Goal: Task Accomplishment & Management: Use online tool/utility

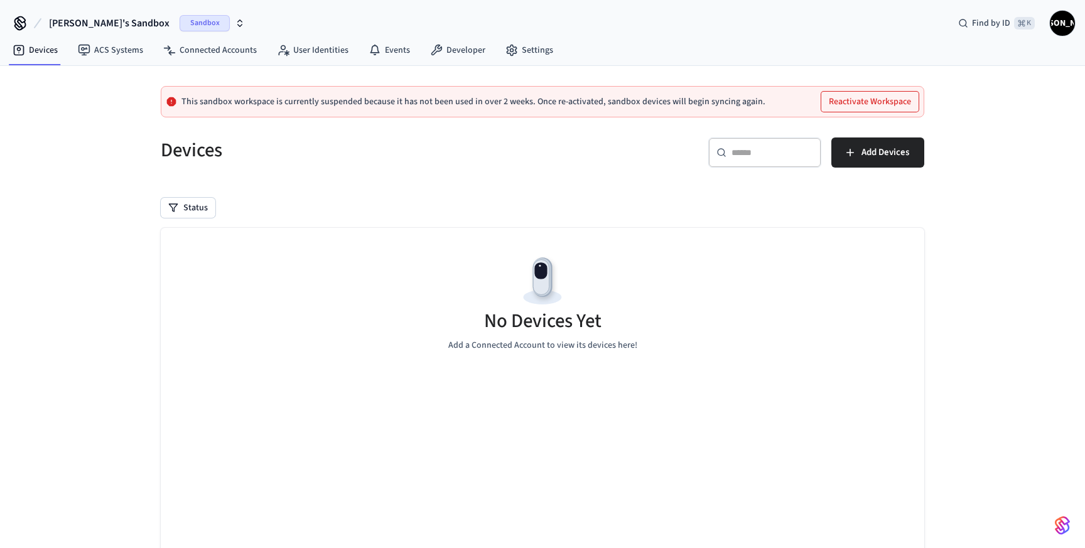
click at [180, 26] on span "Sandbox" at bounding box center [205, 23] width 50 height 16
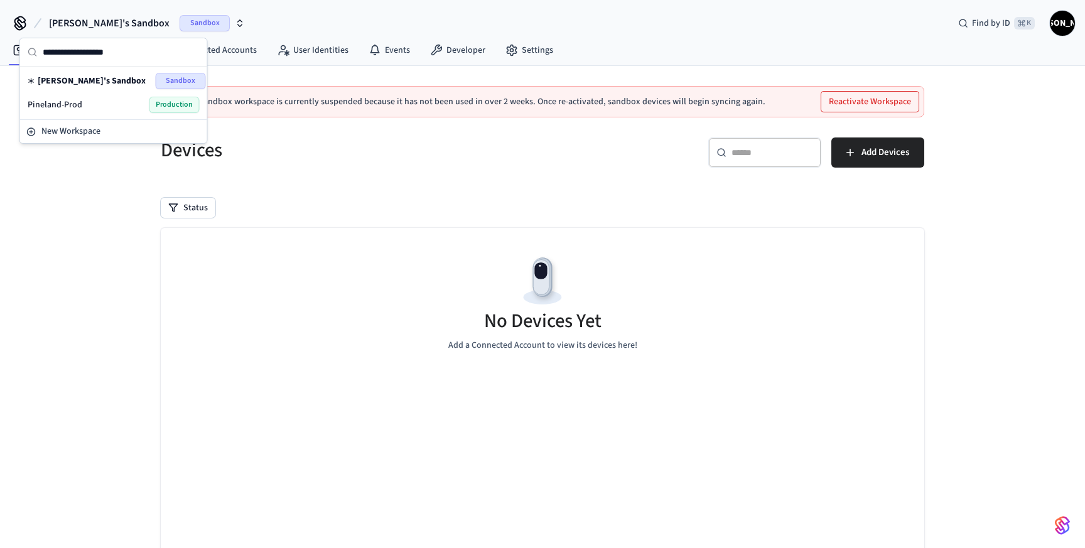
click at [132, 97] on div "Pineland-Prod Production" at bounding box center [114, 105] width 172 height 16
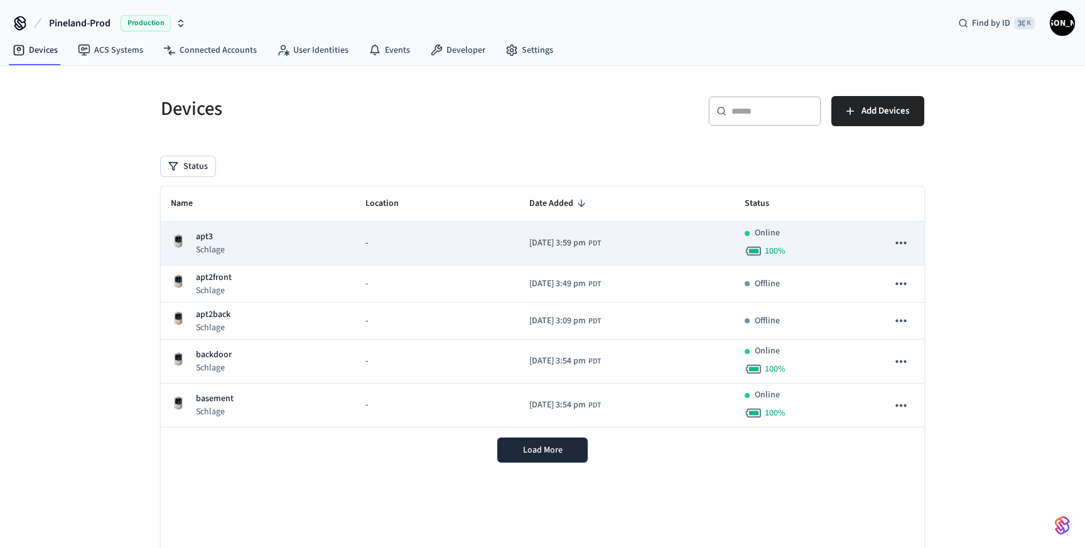
click at [901, 242] on icon "sticky table" at bounding box center [900, 243] width 11 height 3
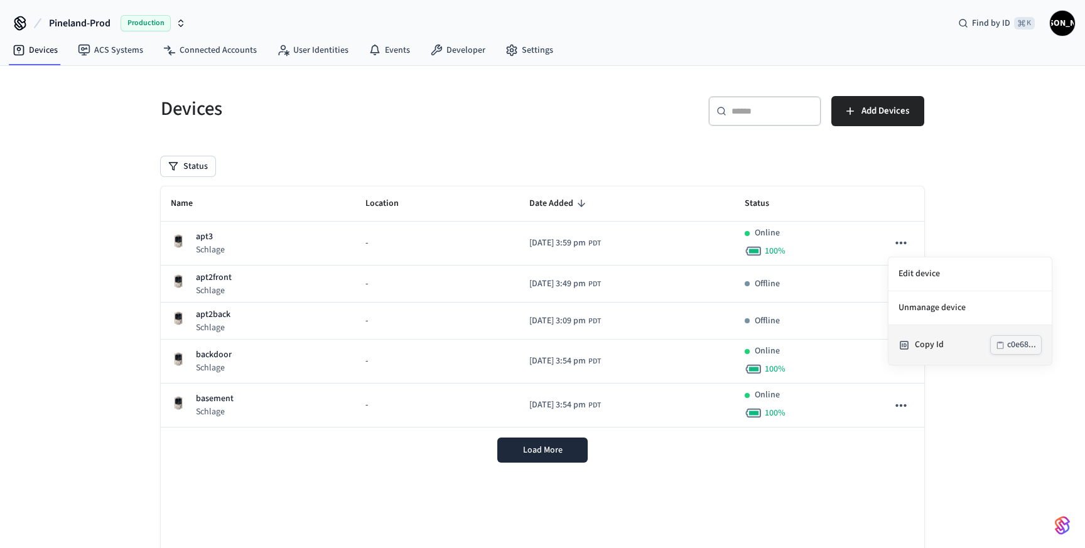
click at [921, 337] on div "Copy Id c0e68..." at bounding box center [969, 344] width 143 height 19
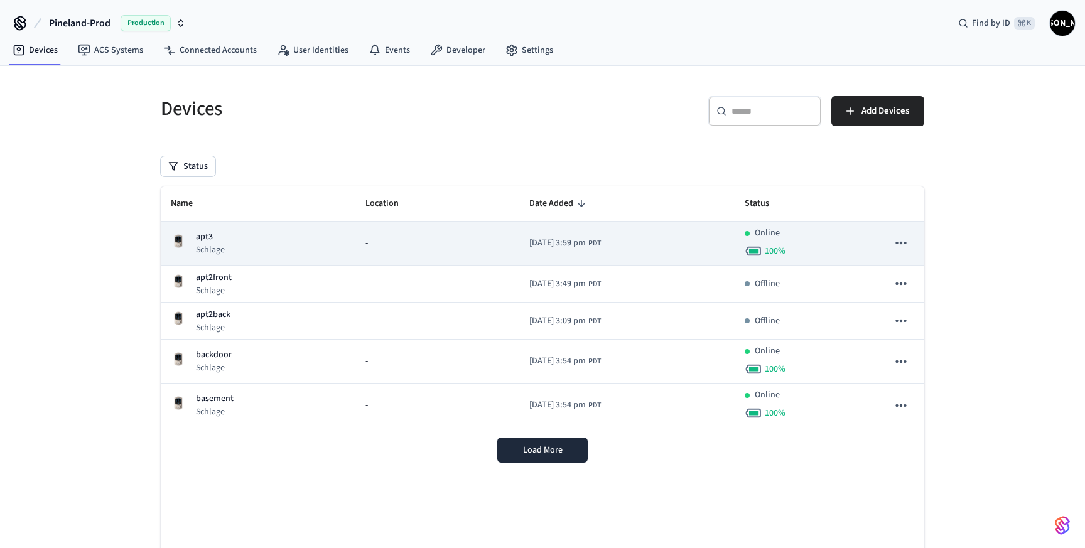
click at [896, 238] on icon "sticky table" at bounding box center [900, 243] width 16 height 16
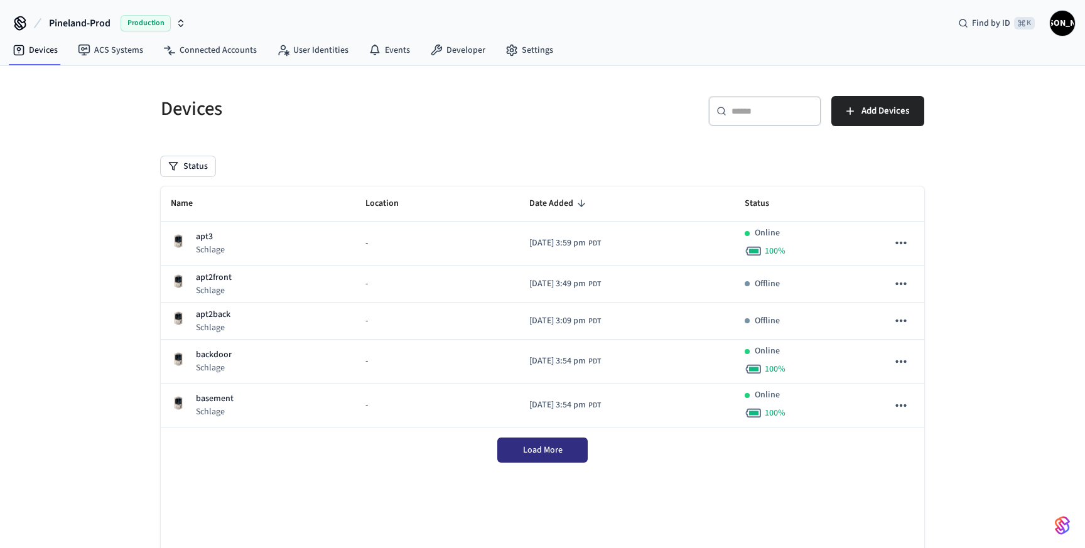
click at [523, 458] on button "Load More" at bounding box center [542, 449] width 90 height 25
click at [853, 116] on icon "button" at bounding box center [850, 111] width 13 height 13
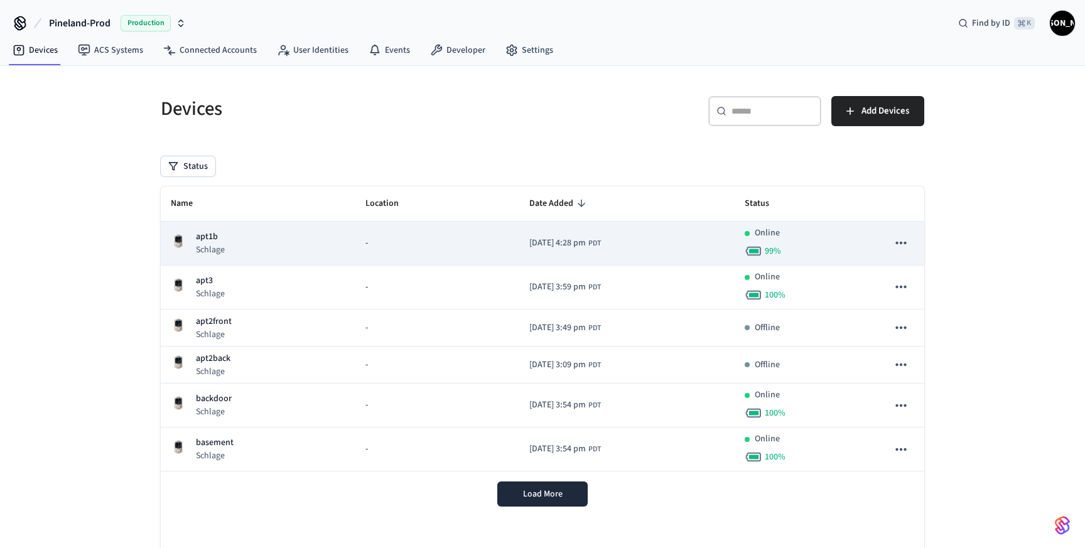
click at [903, 246] on icon "sticky table" at bounding box center [900, 243] width 16 height 16
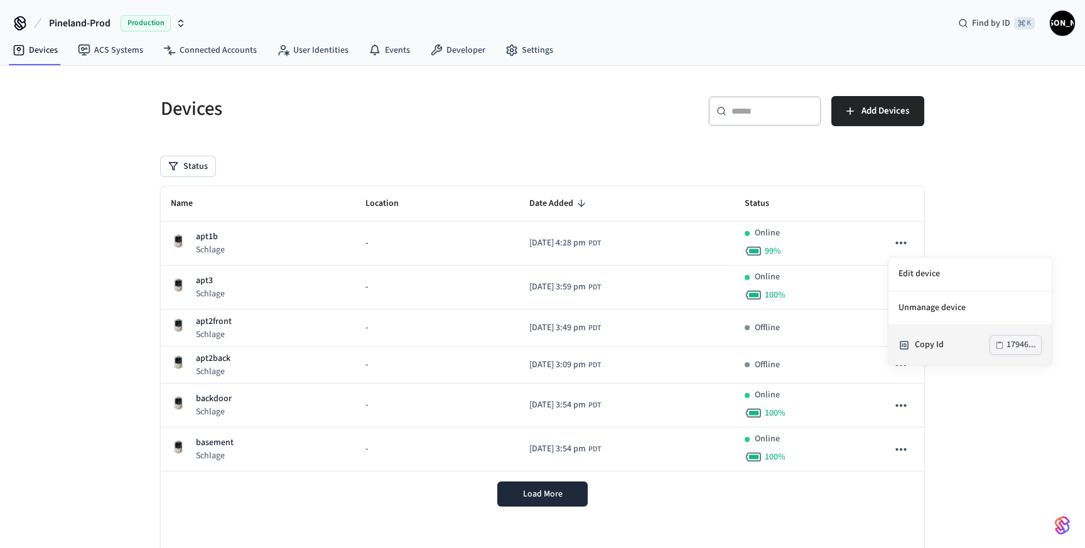
click at [926, 346] on div "Copy Id" at bounding box center [951, 344] width 75 height 13
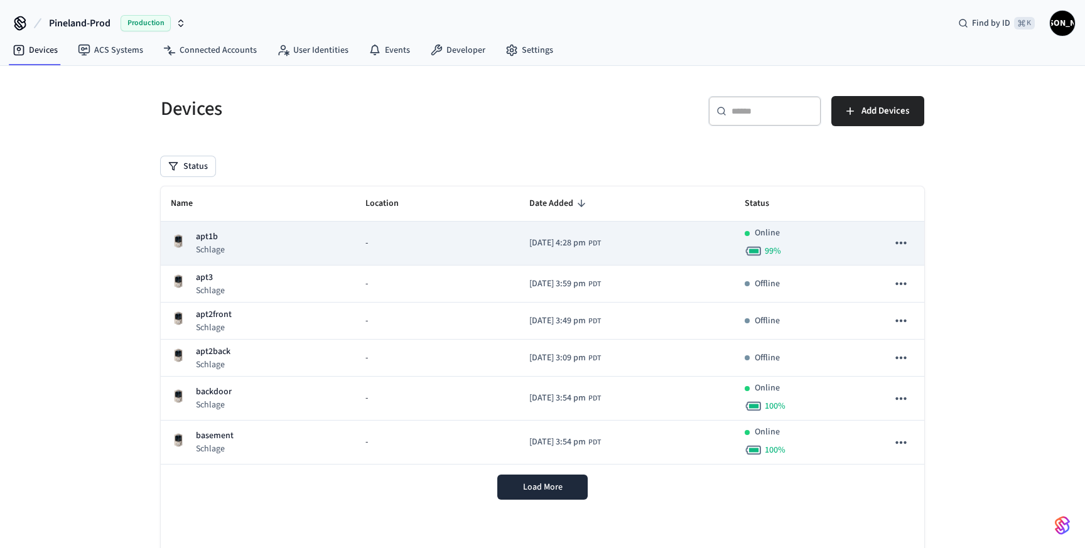
click at [899, 243] on icon "sticky table" at bounding box center [900, 243] width 11 height 3
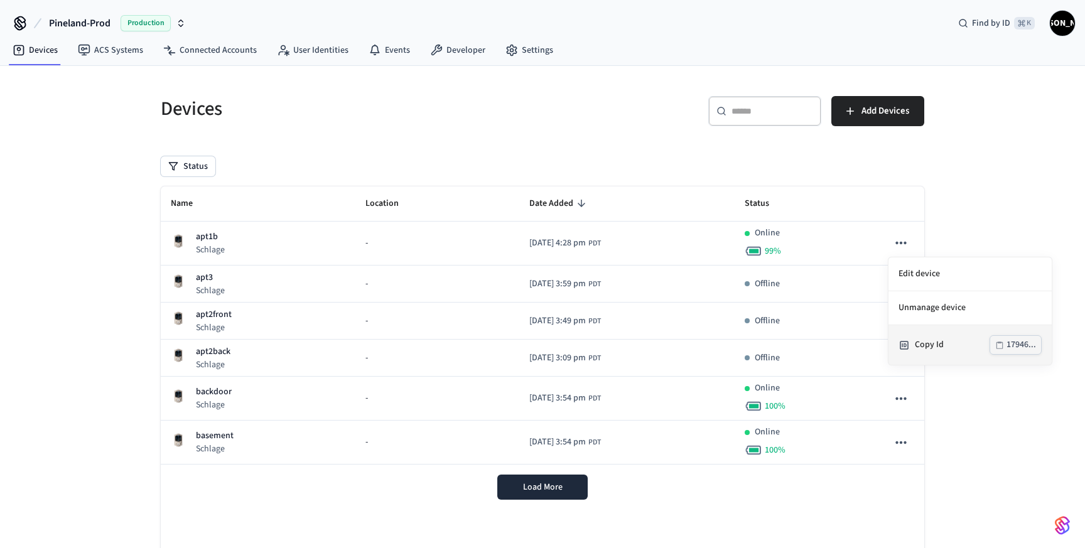
click at [911, 343] on div "Copy Id 17946..." at bounding box center [969, 344] width 143 height 19
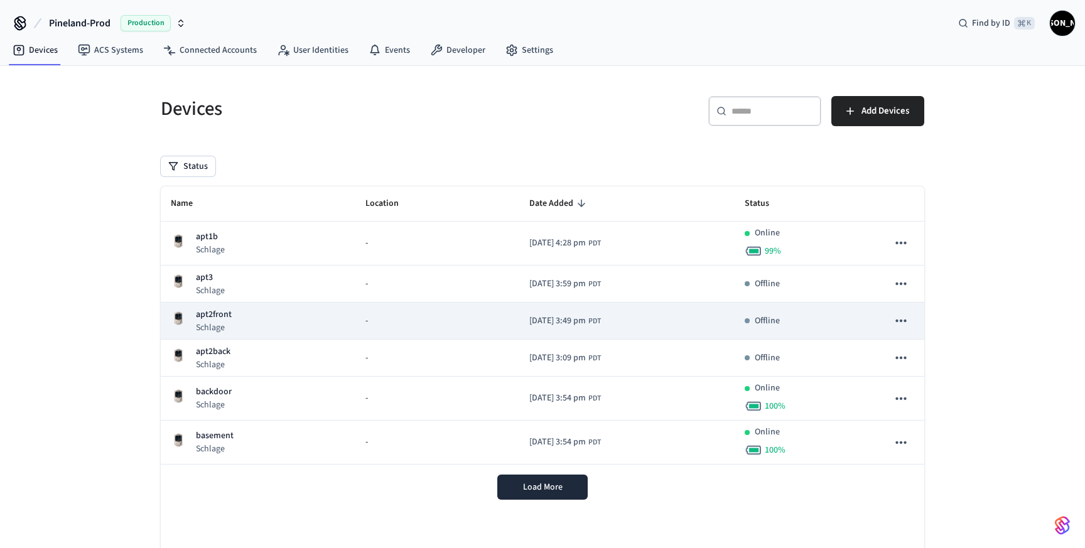
click at [906, 324] on icon "sticky table" at bounding box center [900, 321] width 16 height 16
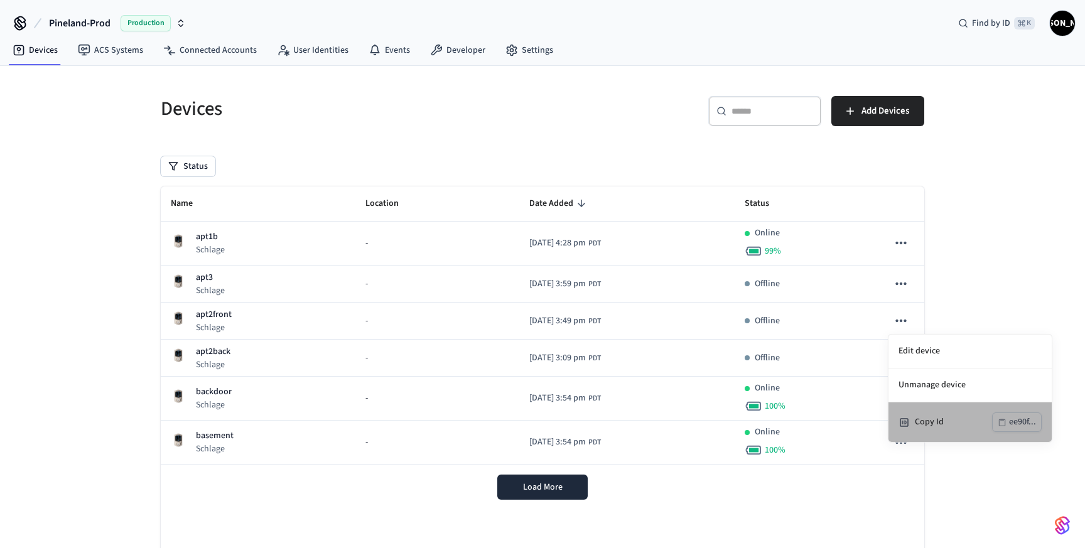
click at [922, 426] on div "Copy Id" at bounding box center [952, 421] width 77 height 13
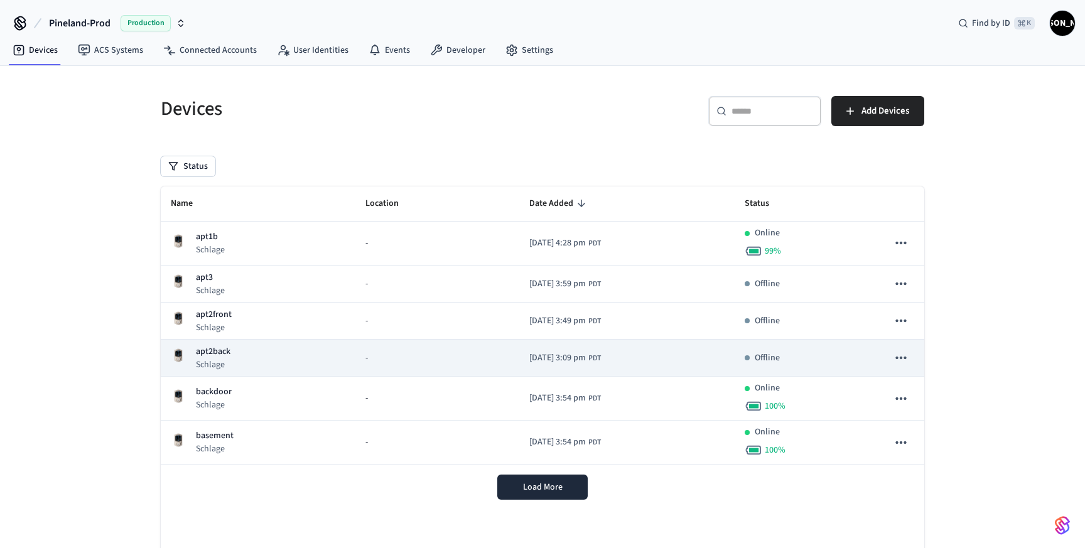
click at [899, 360] on icon "sticky table" at bounding box center [900, 358] width 16 height 16
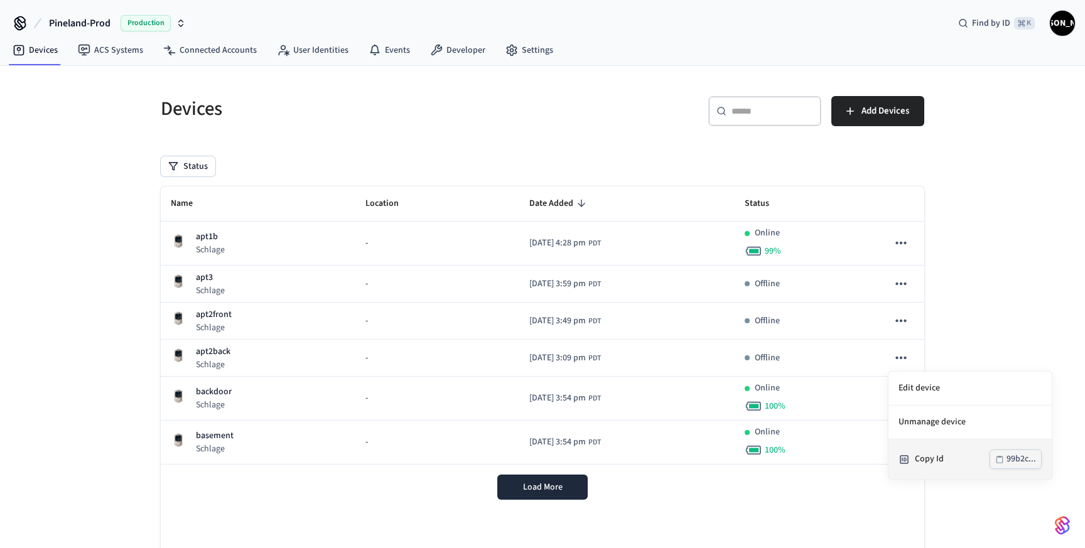
click at [905, 451] on div "Copy Id 99b2c..." at bounding box center [969, 458] width 143 height 19
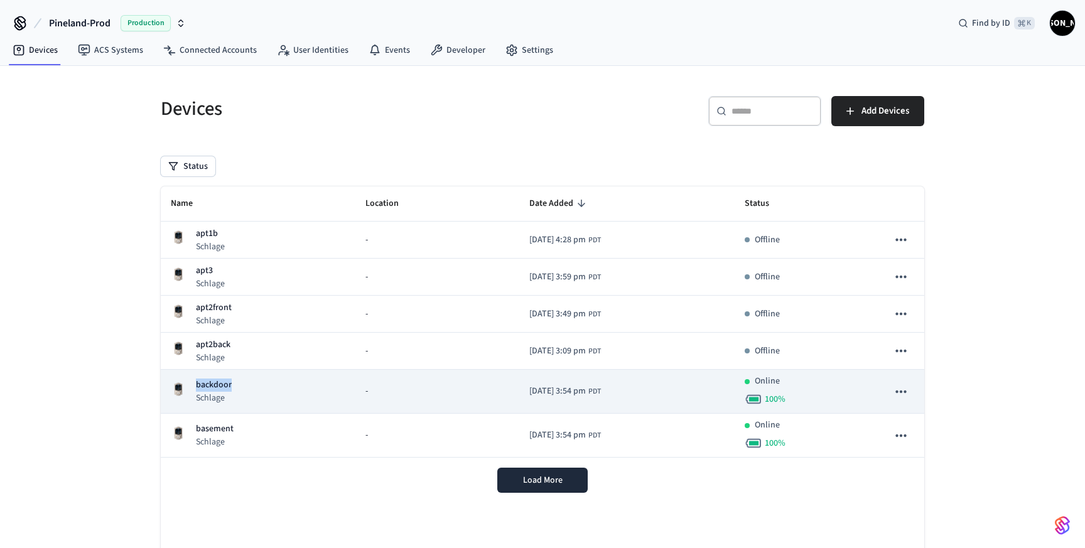
drag, startPoint x: 238, startPoint y: 382, endPoint x: 193, endPoint y: 385, distance: 44.6
click at [193, 385] on div "backdoor Schlage" at bounding box center [258, 391] width 174 height 26
copy p "backdoor"
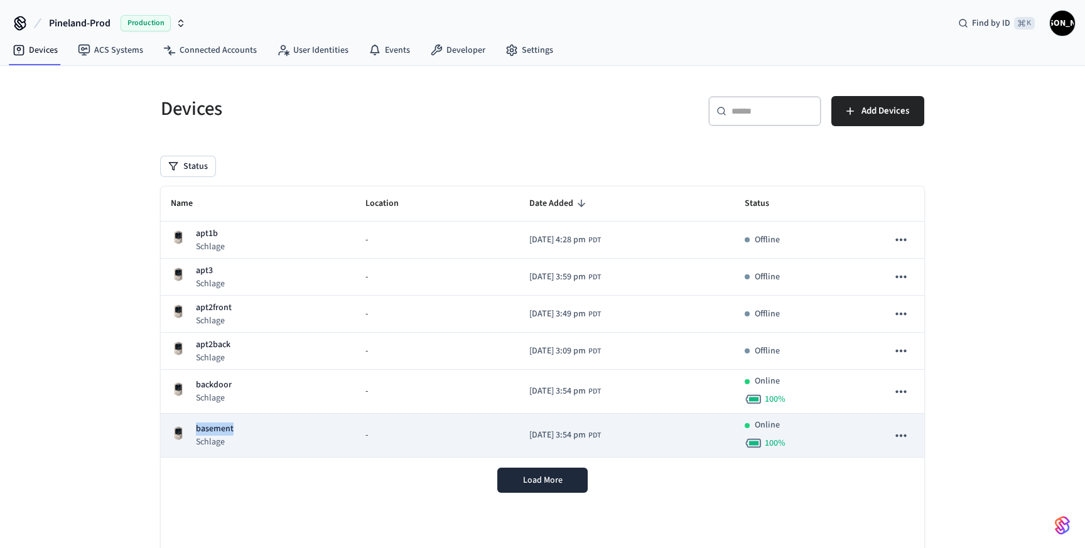
drag, startPoint x: 239, startPoint y: 425, endPoint x: 196, endPoint y: 430, distance: 43.0
click at [196, 430] on div "basement Schlage" at bounding box center [258, 435] width 174 height 26
copy p "basement"
